Goal: Purchase product/service

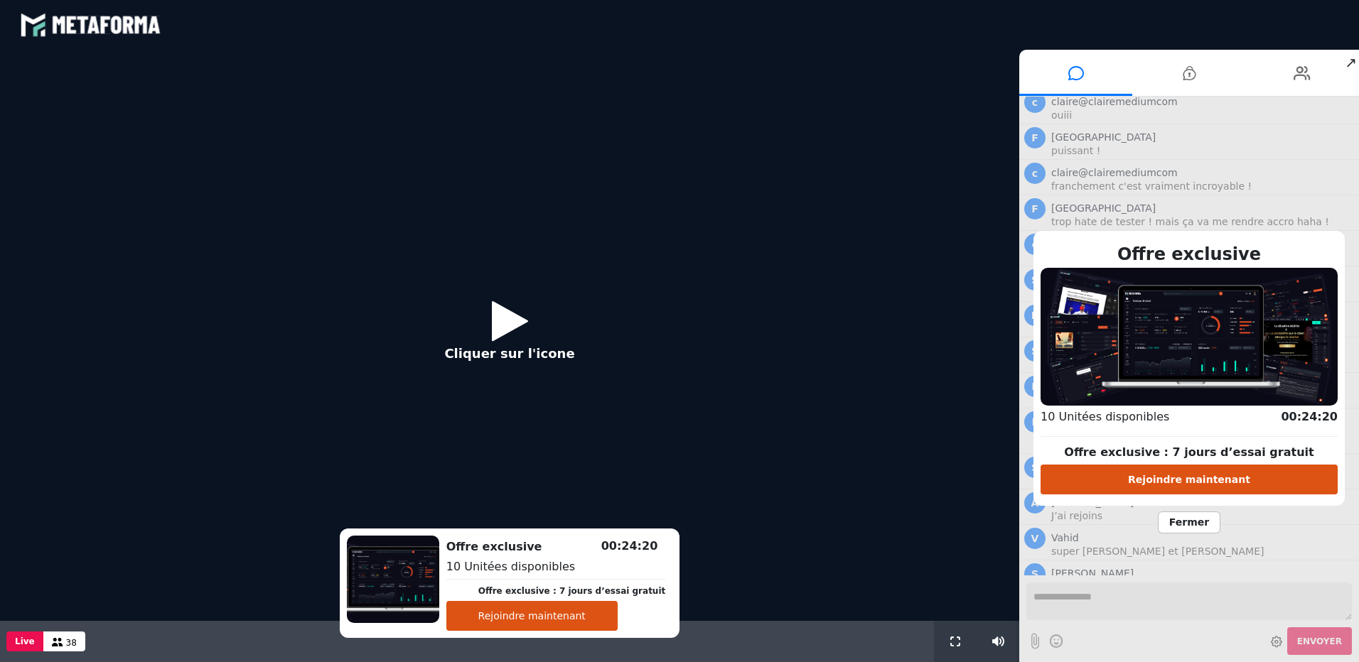
scroll to position [972, 0]
click at [502, 321] on icon at bounding box center [510, 321] width 36 height 46
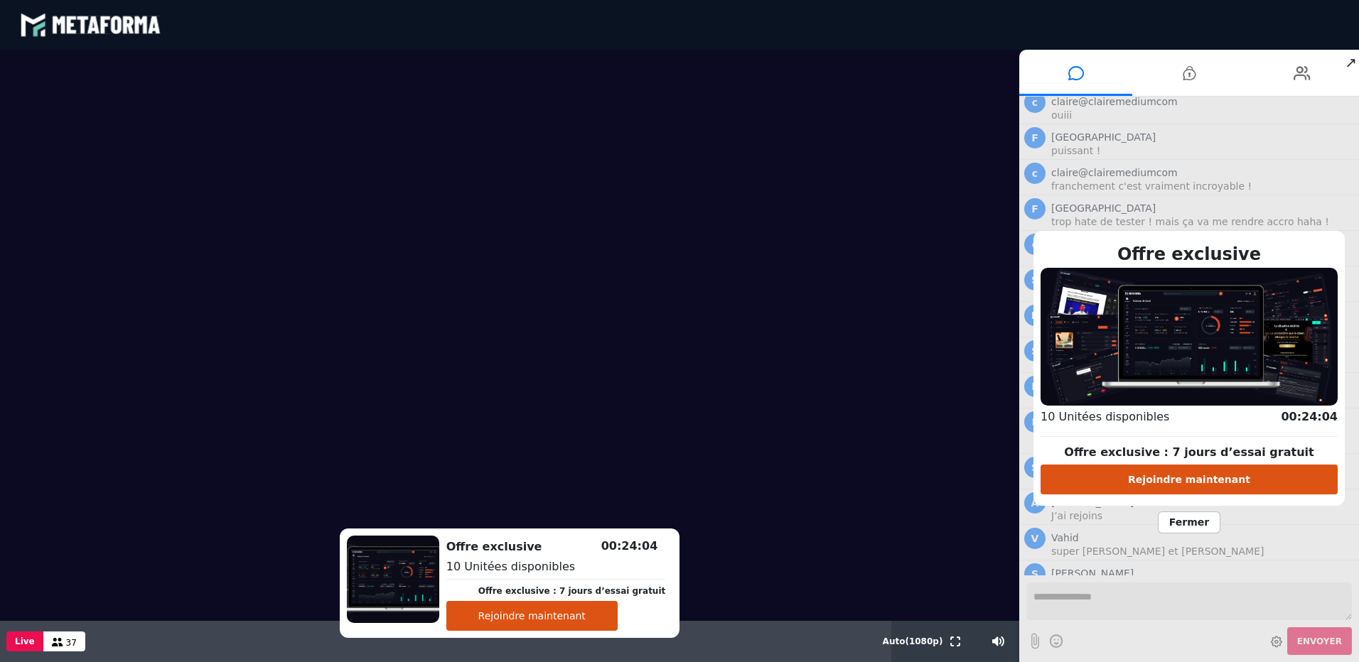
scroll to position [1007, 0]
click at [683, 440] on button "Rejoindre maintenant" at bounding box center [1189, 480] width 297 height 30
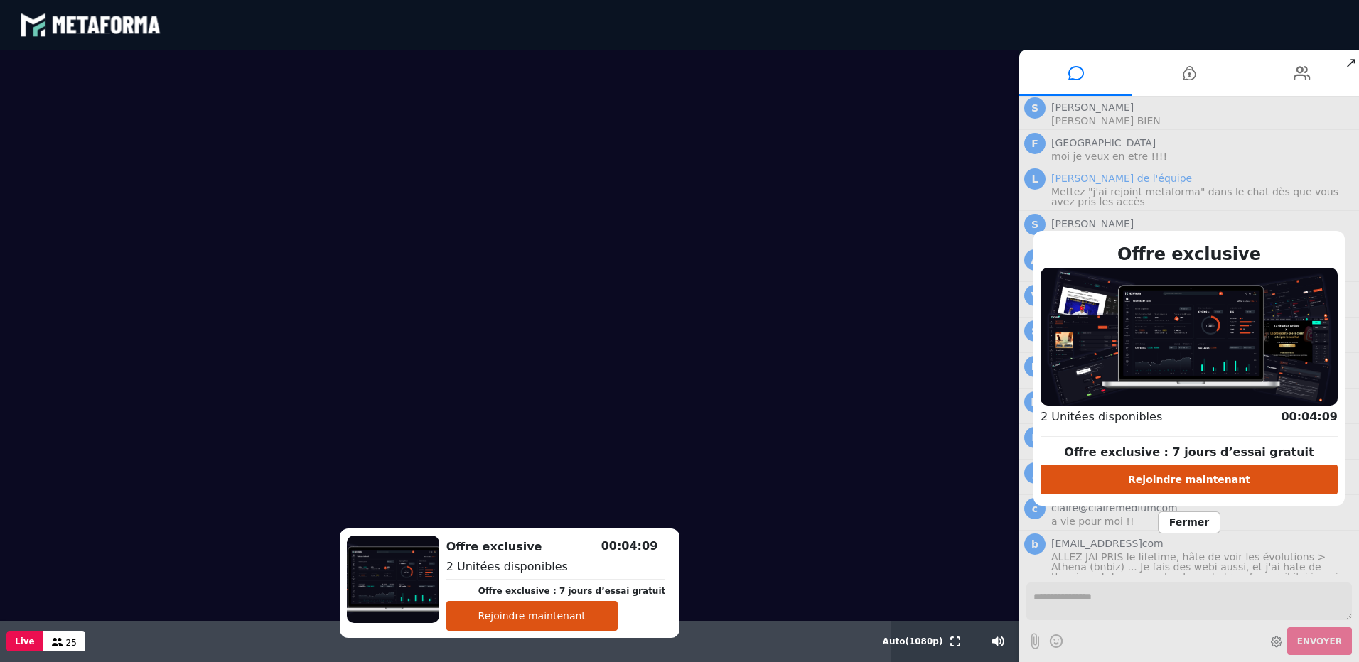
click at [683, 440] on button "Rejoindre maintenant" at bounding box center [1189, 480] width 297 height 30
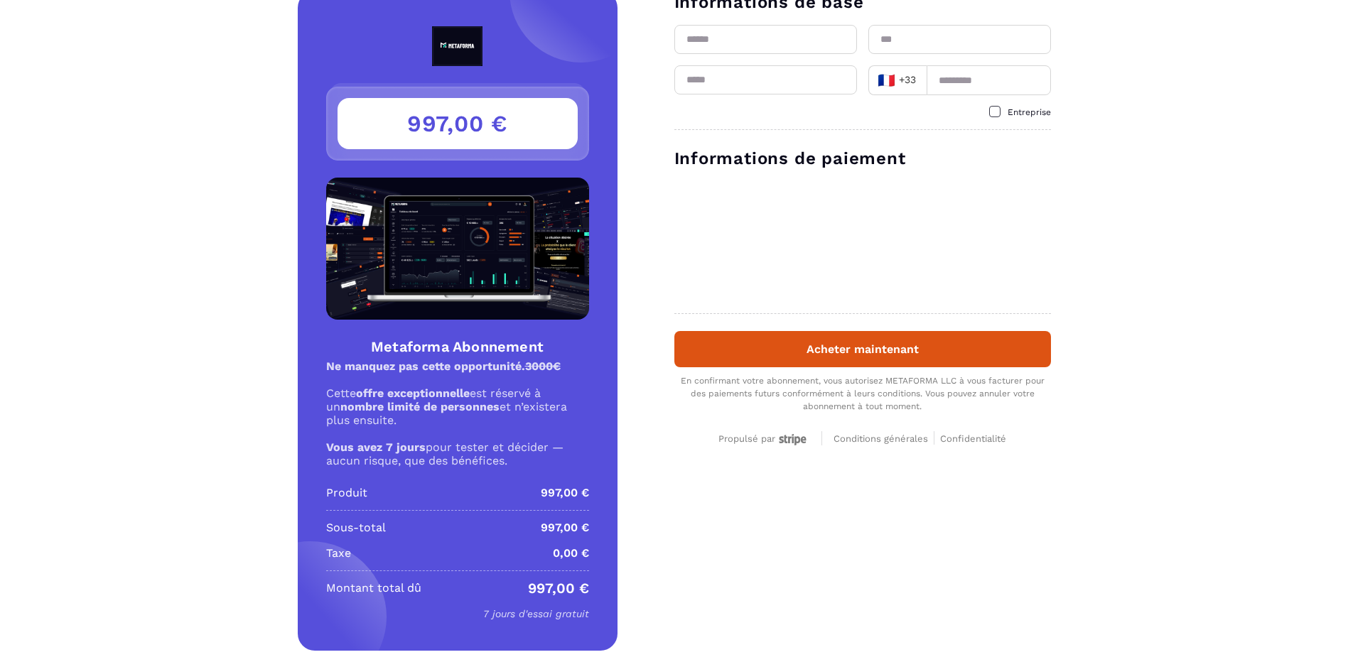
scroll to position [69, 0]
